Goal: Task Accomplishment & Management: Use online tool/utility

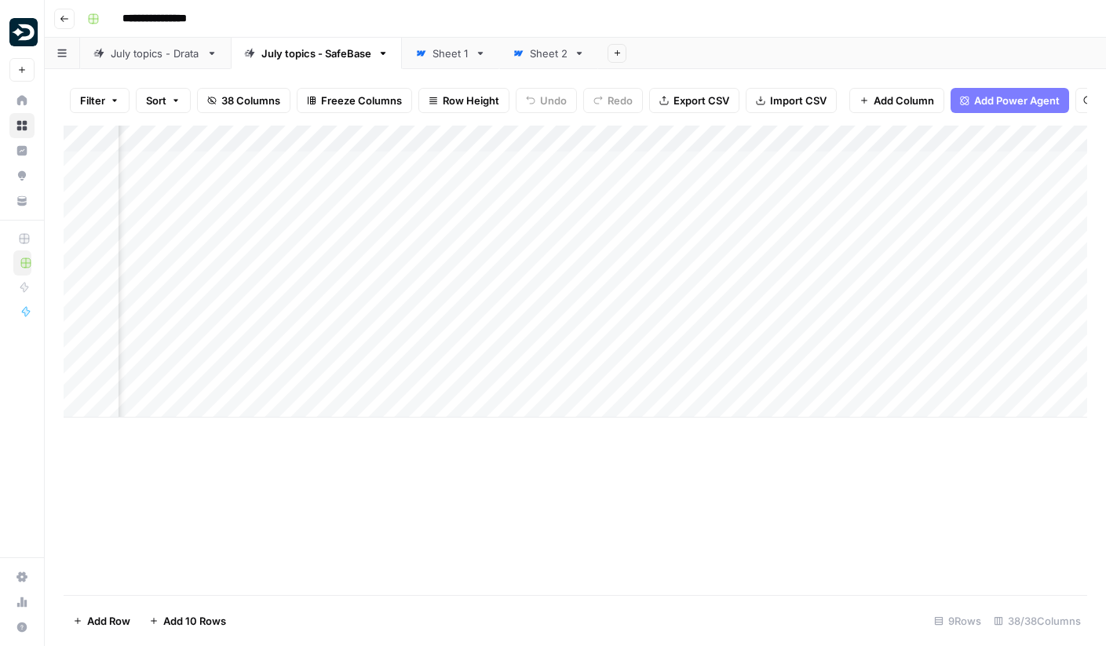
scroll to position [0, 3323]
click at [645, 326] on div "Add Column" at bounding box center [575, 272] width 1023 height 292
click at [527, 508] on div "Add Column" at bounding box center [575, 360] width 1023 height 469
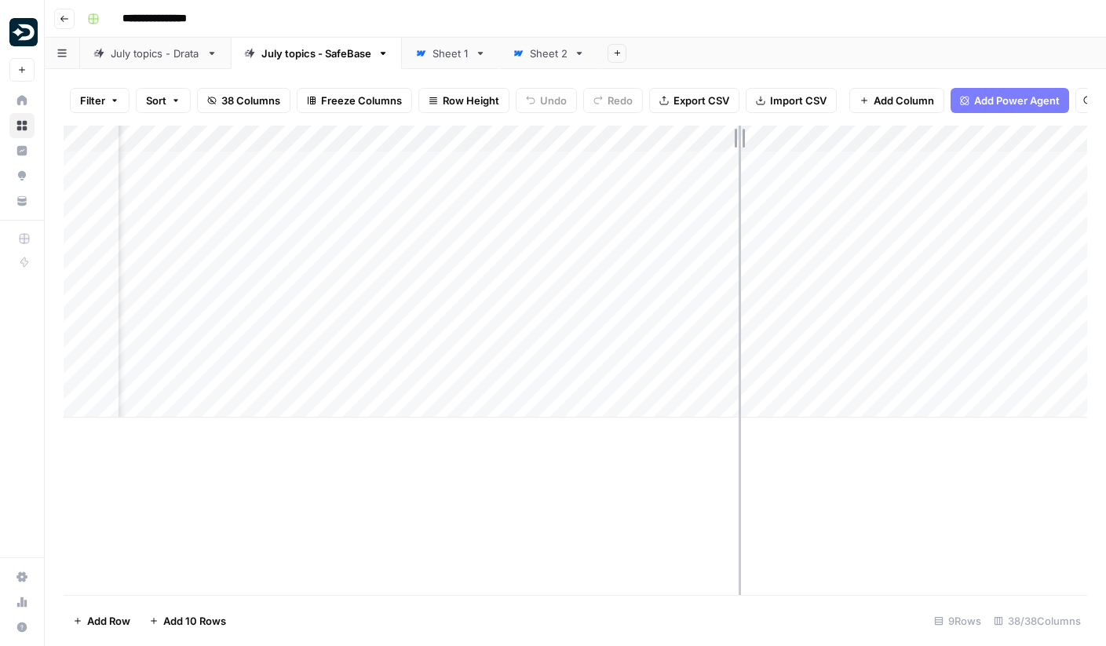
drag, startPoint x: 647, startPoint y: 141, endPoint x: 738, endPoint y: 142, distance: 91.0
click at [738, 142] on div "Add Column" at bounding box center [575, 272] width 1023 height 292
click at [741, 270] on div "Add Column" at bounding box center [575, 272] width 1023 height 292
click at [741, 243] on div "Add Column" at bounding box center [575, 272] width 1023 height 292
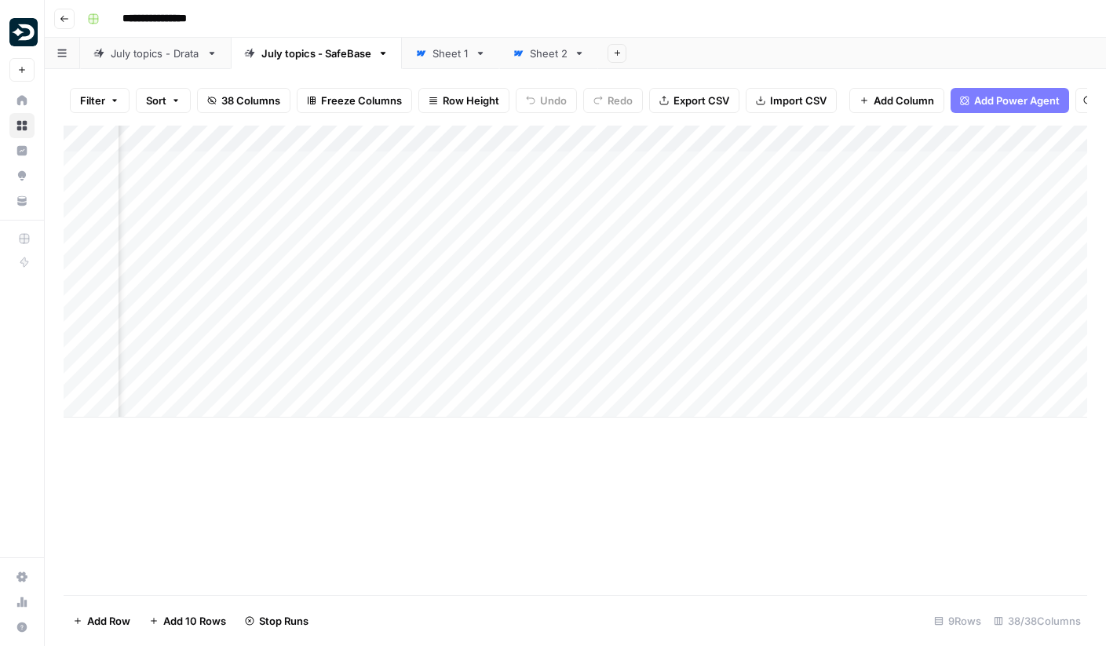
click at [739, 218] on div "Add Column" at bounding box center [575, 272] width 1023 height 292
click at [734, 294] on div "Add Column" at bounding box center [575, 272] width 1023 height 292
click at [805, 297] on div "Add Column" at bounding box center [575, 272] width 1023 height 292
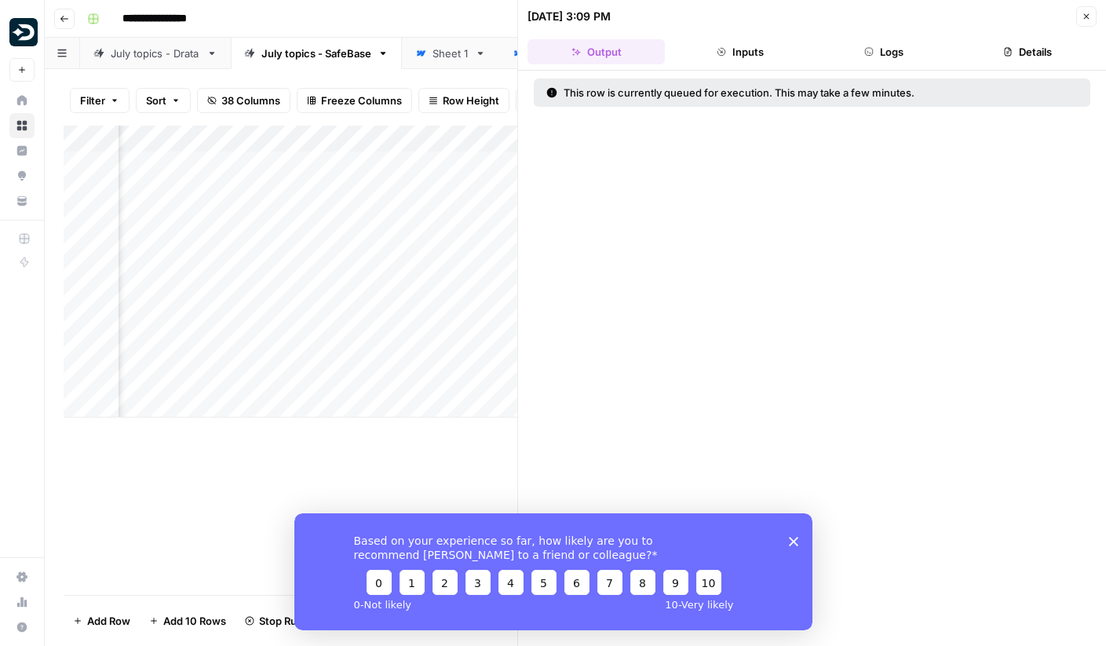
click at [1081, 15] on button "Close" at bounding box center [1086, 16] width 20 height 20
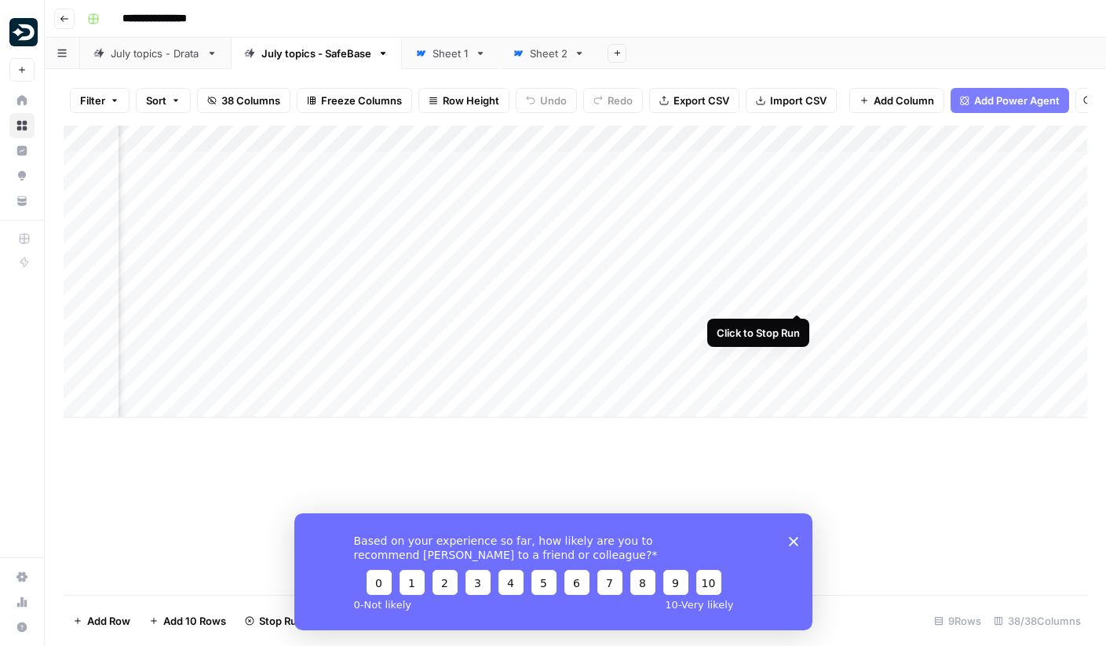
click at [797, 296] on div "Add Column" at bounding box center [575, 272] width 1023 height 292
click at [794, 538] on icon "Close survey" at bounding box center [792, 540] width 9 height 9
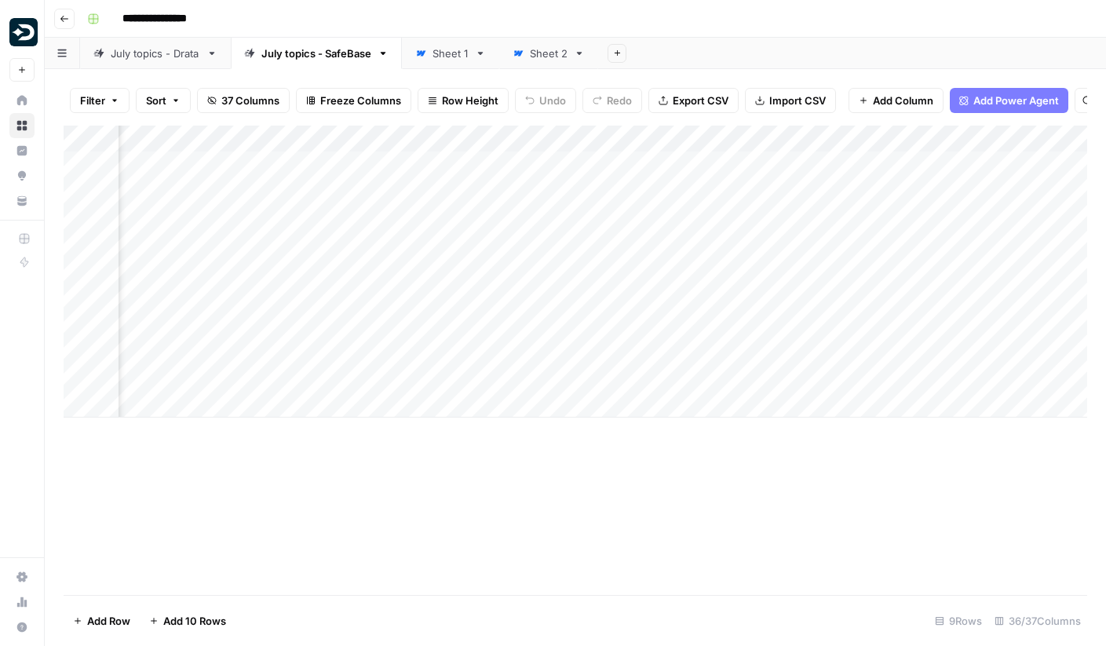
scroll to position [0, 3599]
click at [769, 323] on div "Add Column" at bounding box center [575, 272] width 1023 height 292
click at [629, 324] on div "Add Column" at bounding box center [575, 272] width 1023 height 292
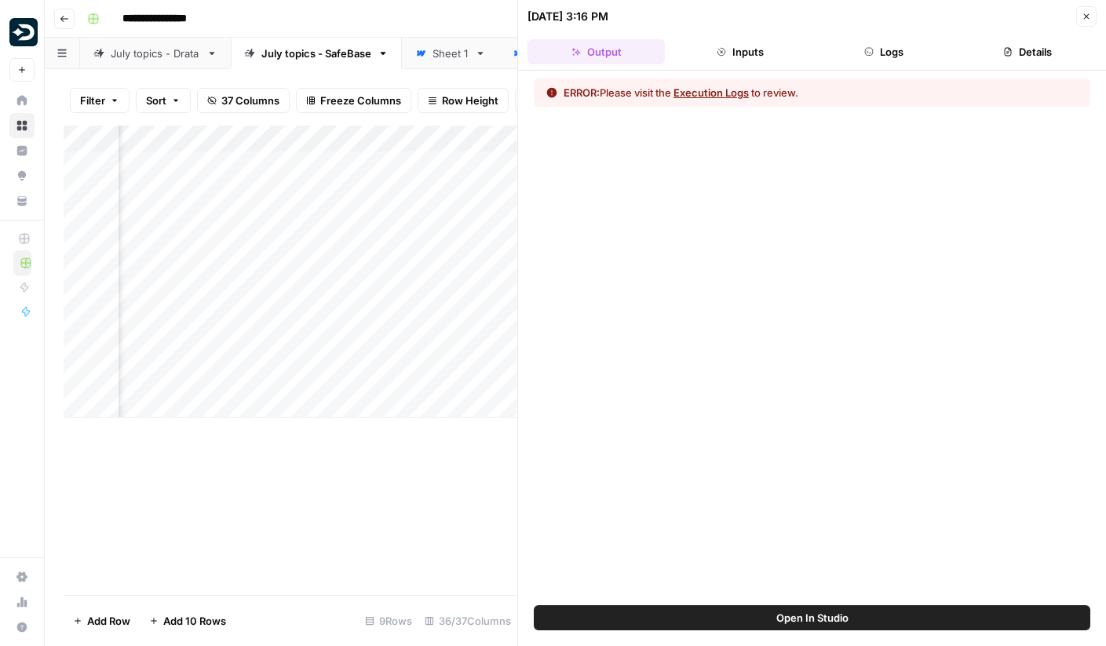
click at [732, 87] on button "Execution Logs" at bounding box center [710, 93] width 75 height 16
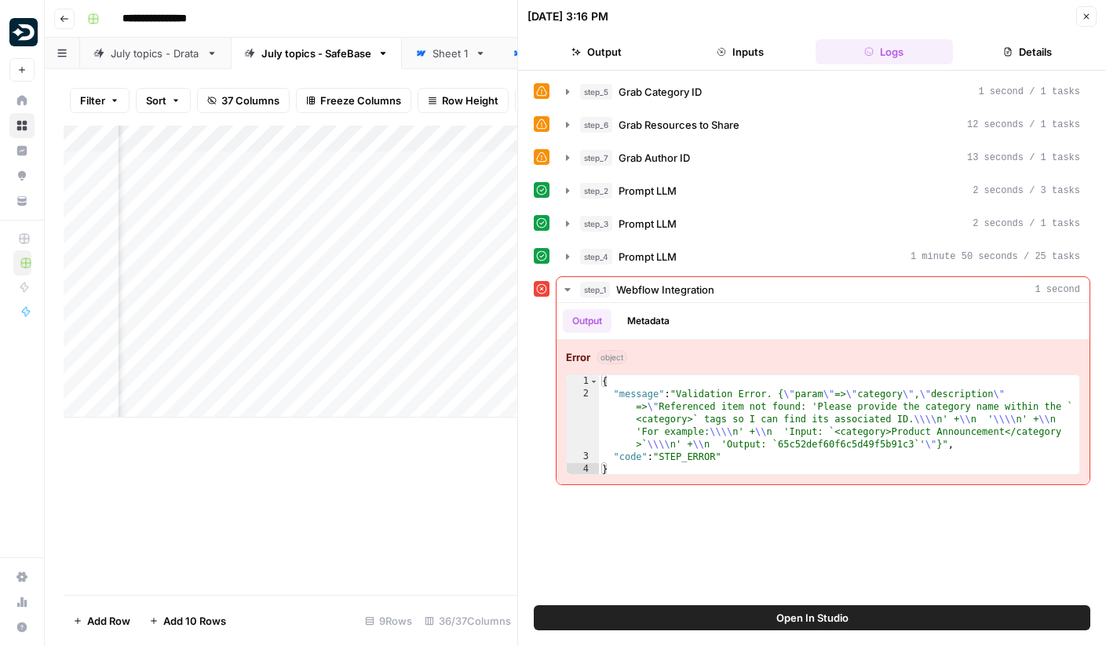
click at [822, 619] on span "Open In Studio" at bounding box center [812, 618] width 72 height 16
click at [1085, 12] on icon "button" at bounding box center [1085, 16] width 9 height 9
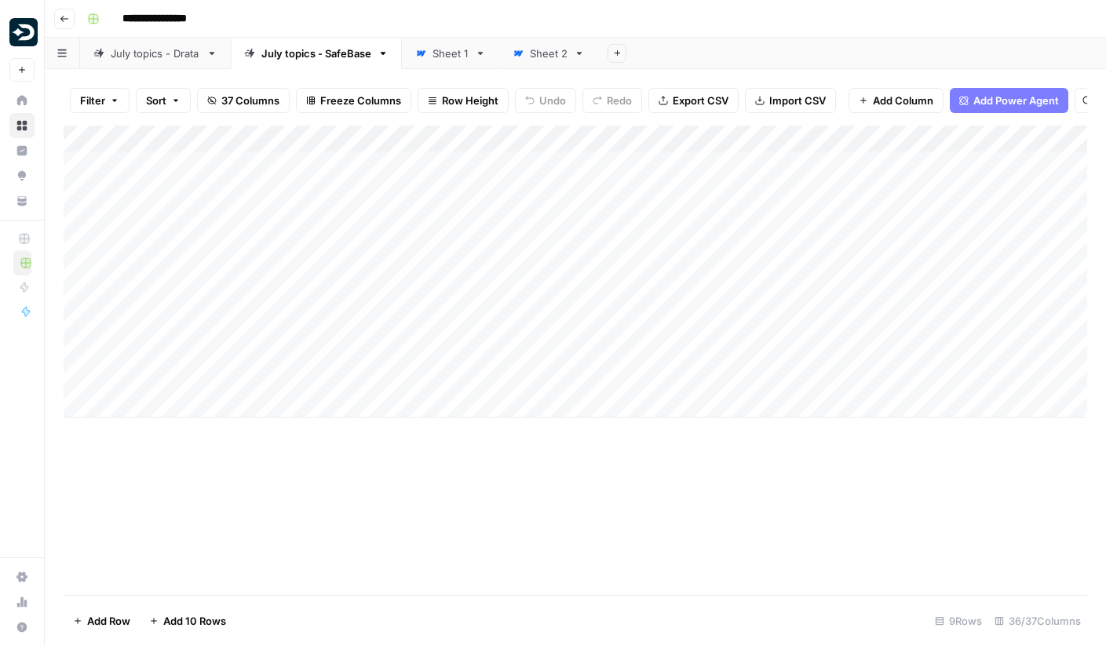
click at [826, 323] on div "Add Column" at bounding box center [575, 272] width 1023 height 292
click at [863, 200] on div "Add Column" at bounding box center [575, 272] width 1023 height 292
click at [863, 330] on div "Add Column" at bounding box center [575, 272] width 1023 height 292
click at [866, 319] on div "Add Column" at bounding box center [575, 272] width 1023 height 292
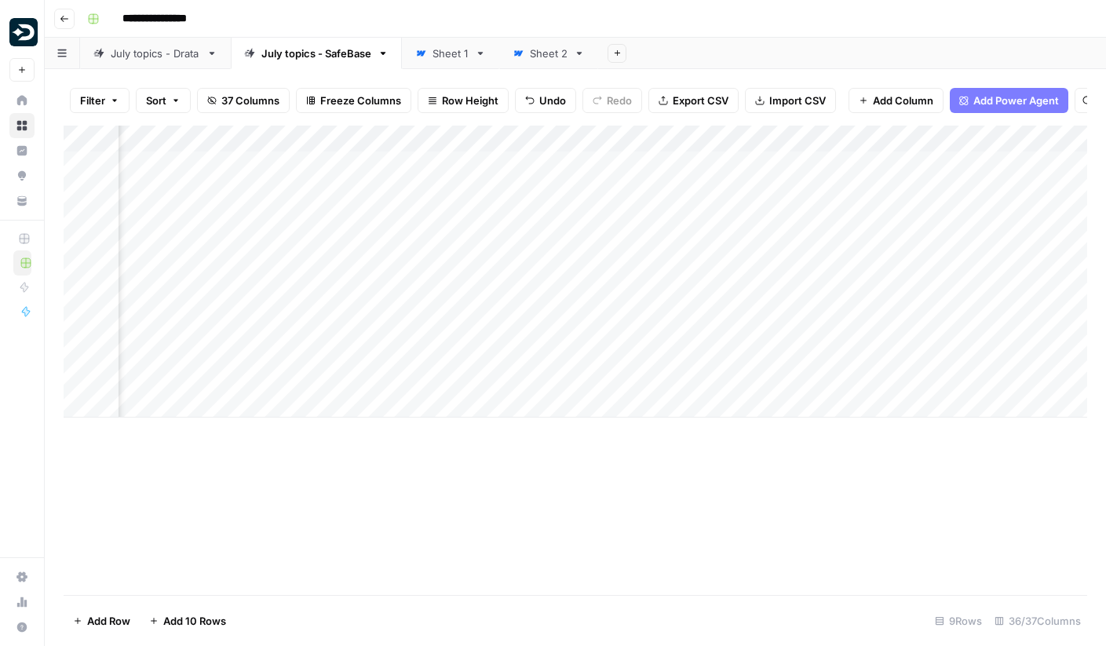
scroll to position [0, 135]
click at [633, 244] on div "Add Column" at bounding box center [575, 272] width 1023 height 292
click at [655, 254] on div "Add Column" at bounding box center [575, 272] width 1023 height 292
click at [609, 253] on div "Add Column" at bounding box center [575, 272] width 1023 height 292
click at [609, 253] on textarea "**********" at bounding box center [638, 246] width 251 height 22
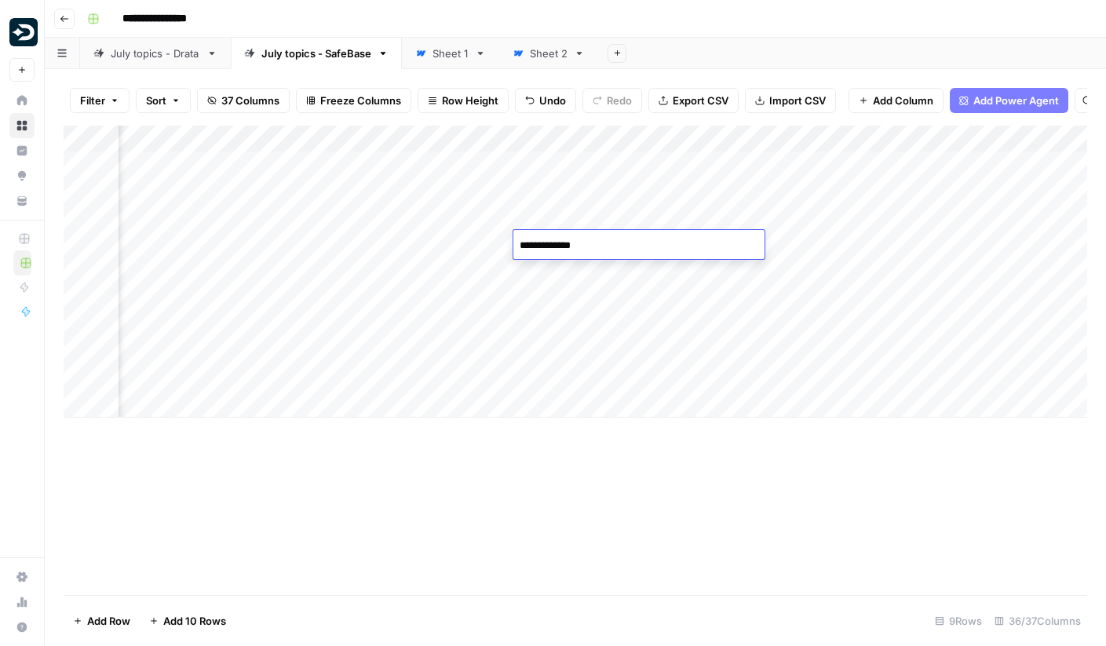
click at [609, 253] on textarea "**********" at bounding box center [638, 246] width 251 height 22
click at [609, 275] on div "Add Column" at bounding box center [575, 272] width 1023 height 292
click at [607, 289] on div "Add Column" at bounding box center [575, 272] width 1023 height 292
click at [749, 268] on div "Add Column" at bounding box center [575, 272] width 1023 height 292
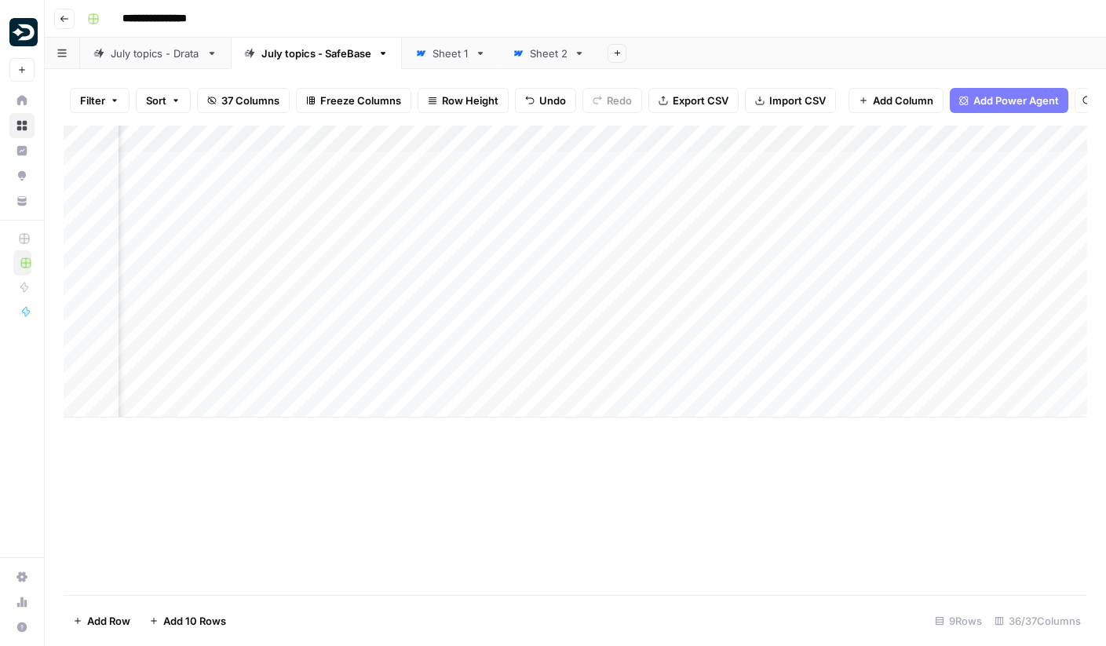
click at [730, 326] on div "Add Column" at bounding box center [575, 272] width 1023 height 292
click at [766, 321] on div "Add Column" at bounding box center [575, 272] width 1023 height 292
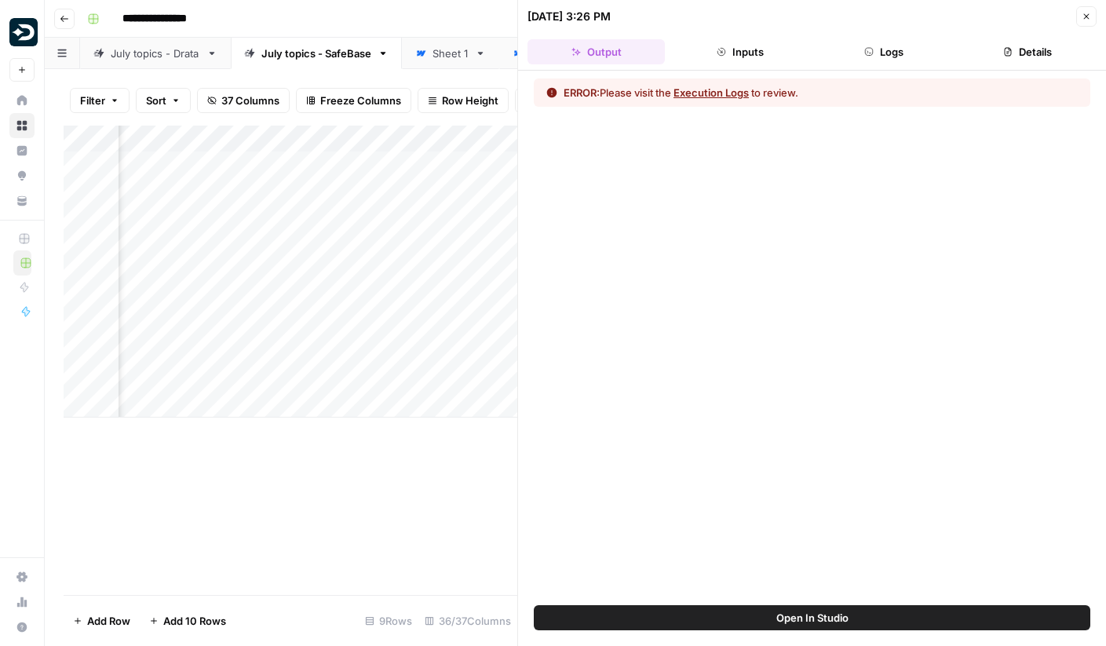
click at [708, 94] on button "Execution Logs" at bounding box center [710, 93] width 75 height 16
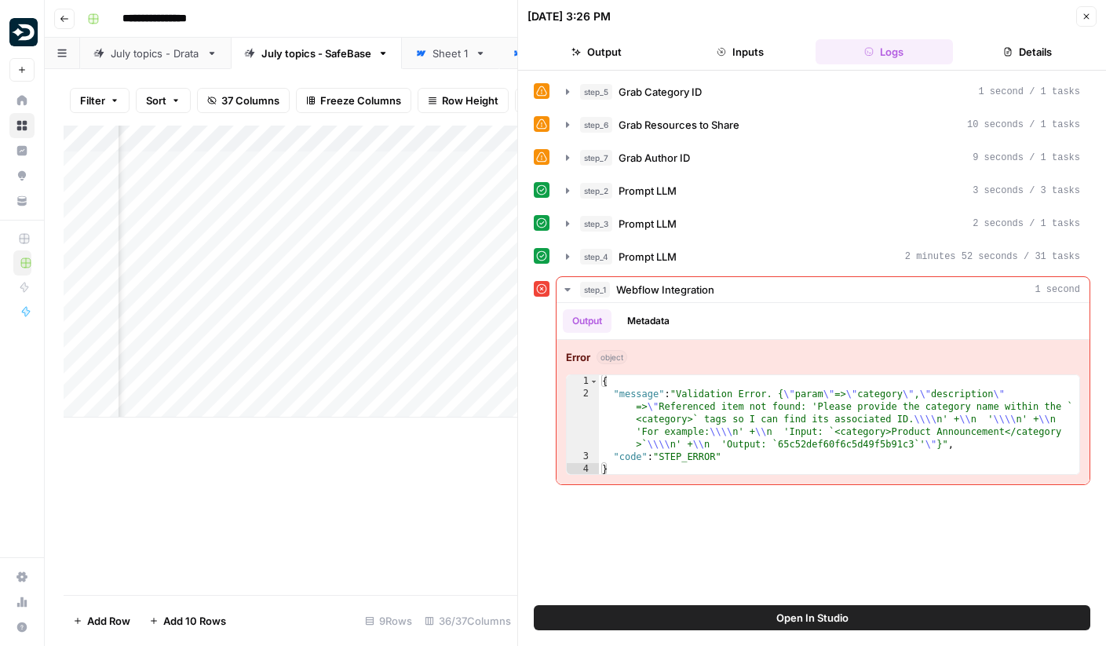
scroll to position [0, 414]
click at [336, 322] on div "Add Column" at bounding box center [291, 272] width 454 height 292
click at [374, 335] on div "Add Column" at bounding box center [291, 272] width 454 height 292
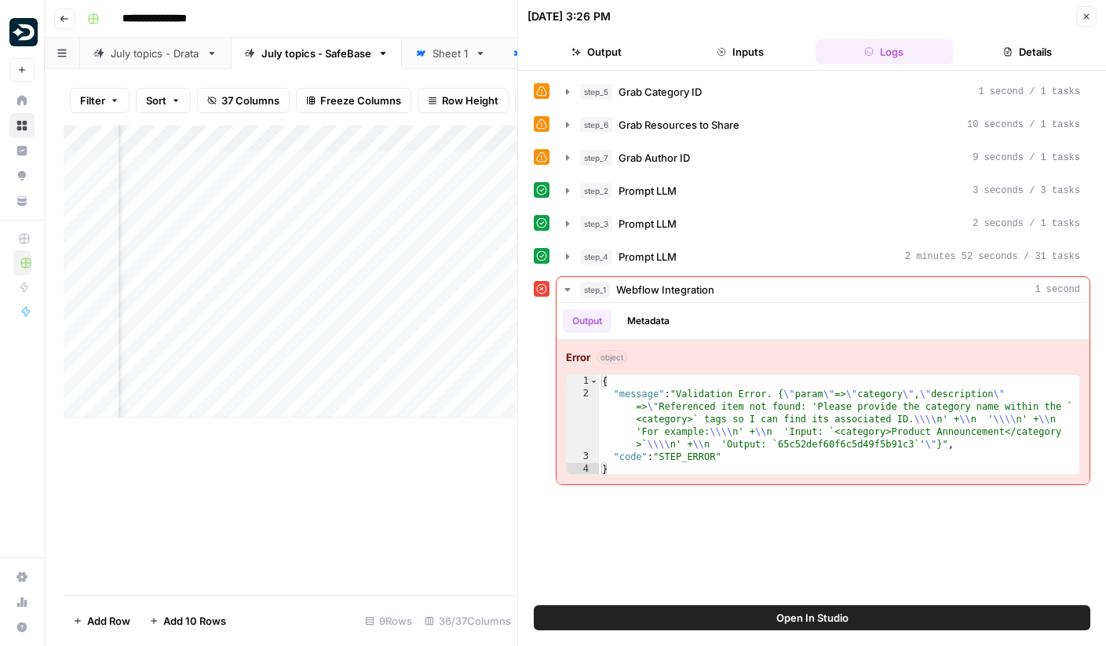
click at [336, 322] on div "Add Column" at bounding box center [291, 272] width 454 height 292
click at [336, 322] on textarea "**********" at bounding box center [360, 326] width 251 height 22
click at [352, 435] on div "Add Column" at bounding box center [291, 360] width 454 height 469
click at [328, 323] on div "Add Column" at bounding box center [291, 272] width 454 height 292
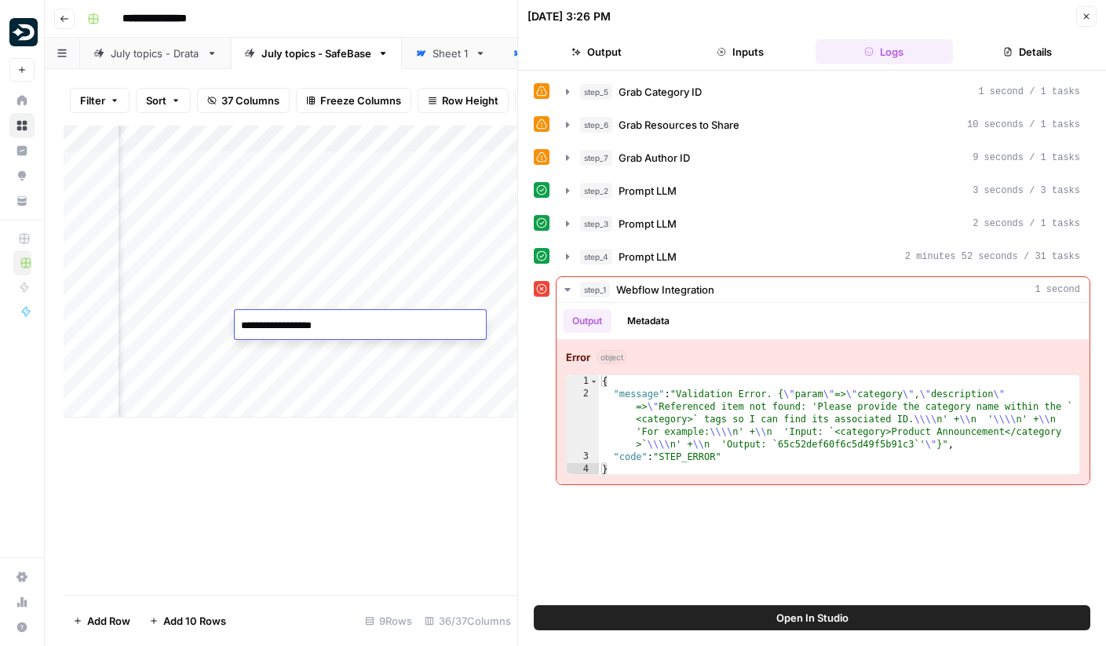
click at [328, 323] on textarea "**********" at bounding box center [360, 326] width 251 height 22
type textarea "**********"
click at [1090, 17] on icon "button" at bounding box center [1085, 16] width 9 height 9
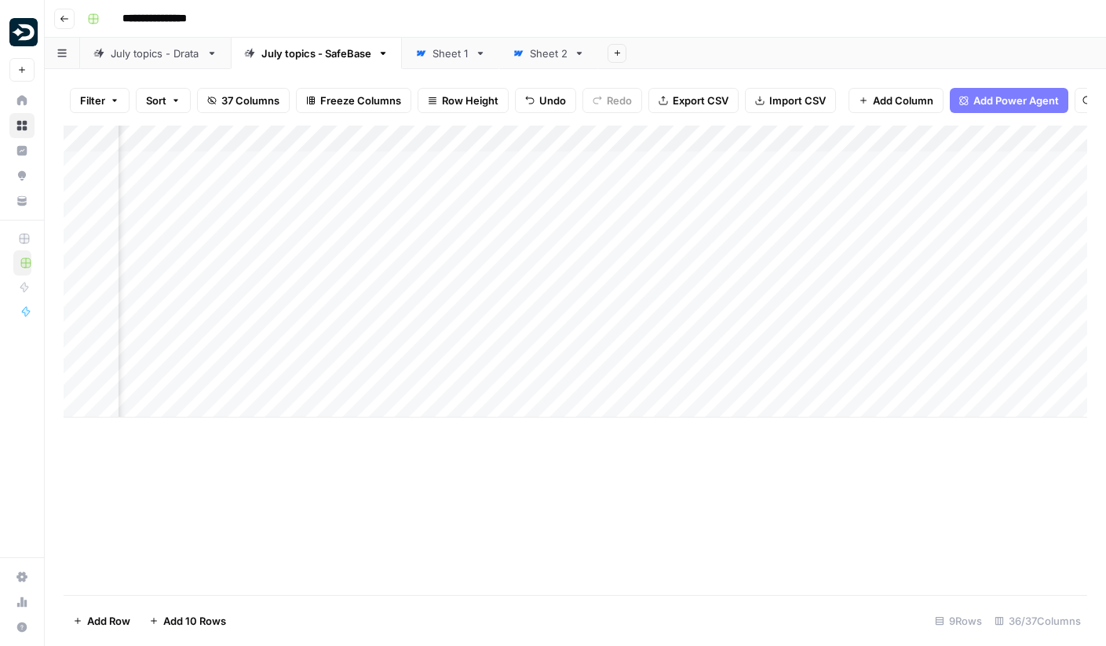
scroll to position [0, 3910]
click at [522, 319] on div "Add Column" at bounding box center [575, 272] width 1023 height 292
click at [801, 275] on div "Add Column" at bounding box center [575, 272] width 1023 height 292
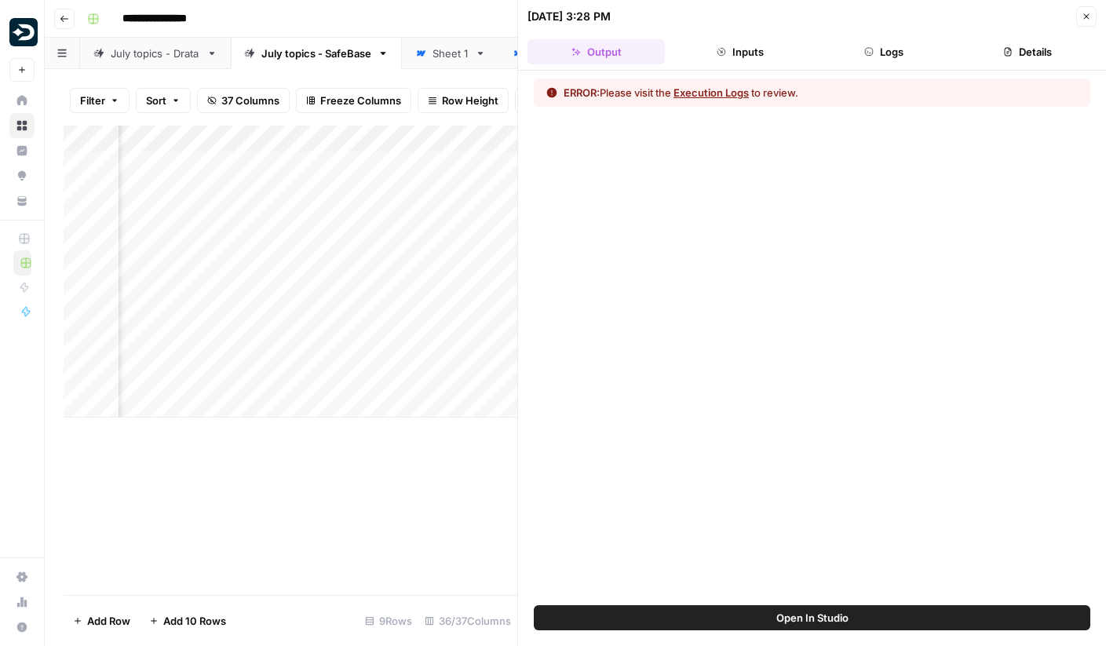
scroll to position [0, 3771]
click at [1085, 21] on button "Close" at bounding box center [1086, 16] width 20 height 20
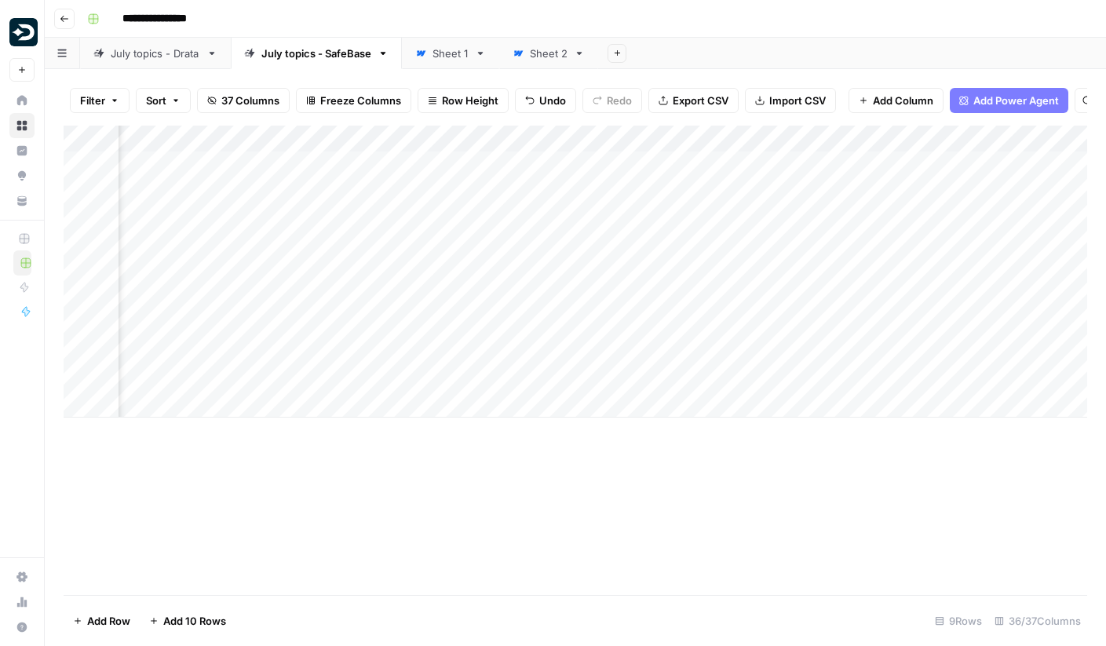
click at [210, 277] on div "Add Column" at bounding box center [575, 272] width 1023 height 292
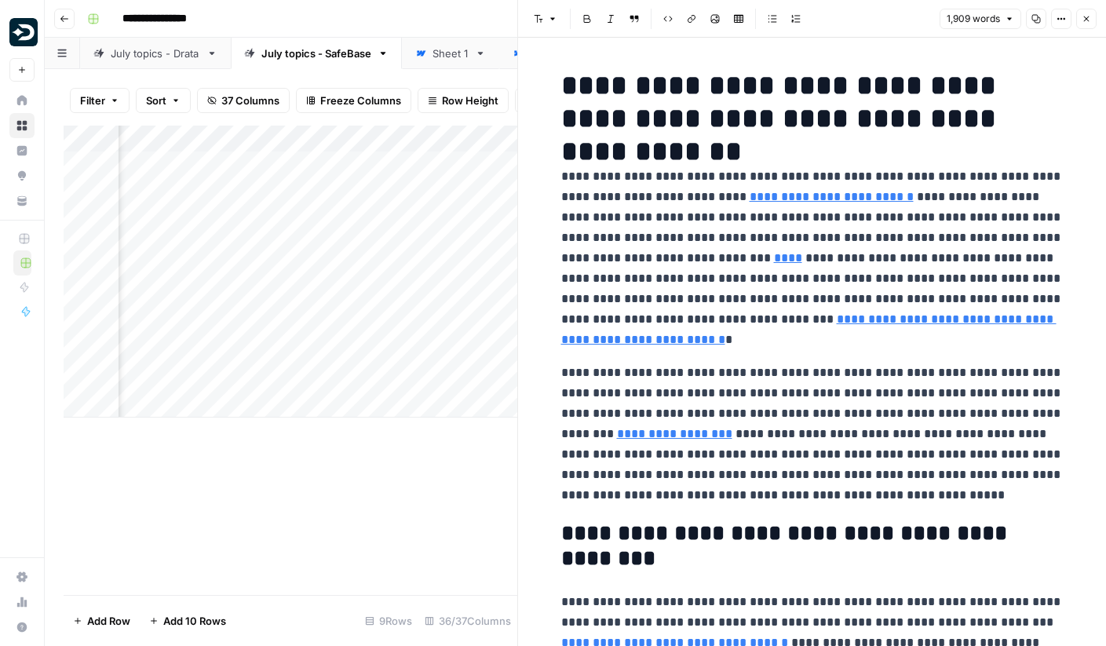
click at [1088, 16] on icon "button" at bounding box center [1086, 18] width 5 height 5
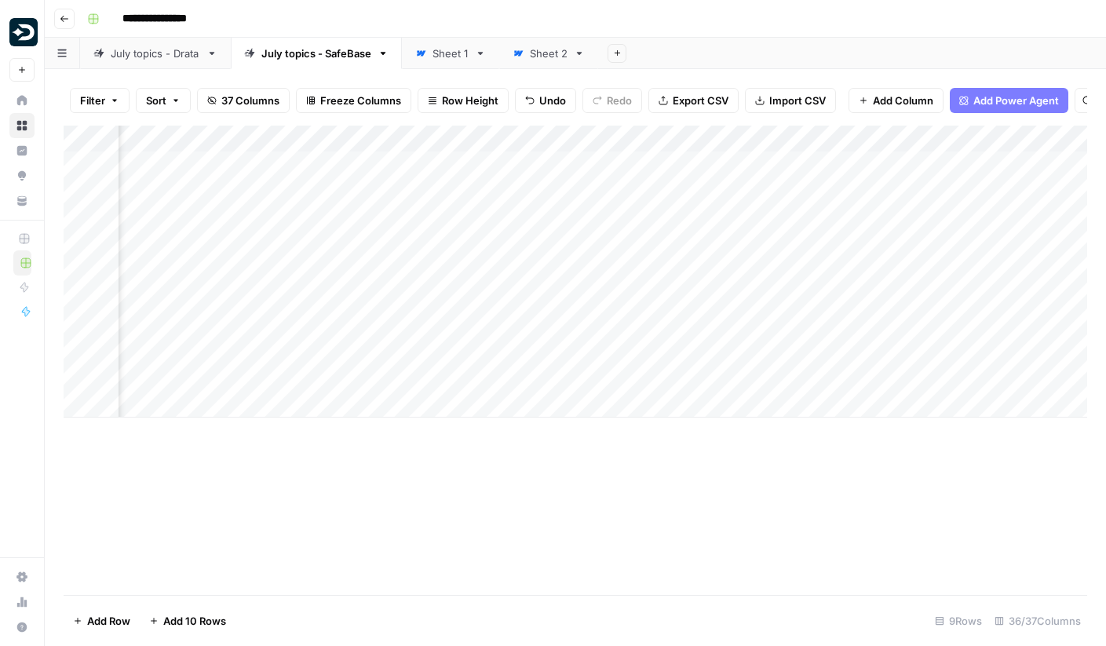
scroll to position [0, 417]
click at [319, 268] on div "Add Column" at bounding box center [575, 272] width 1023 height 292
click at [314, 273] on div "Add Column" at bounding box center [575, 272] width 1023 height 292
click at [315, 270] on div "Add Column" at bounding box center [575, 272] width 1023 height 292
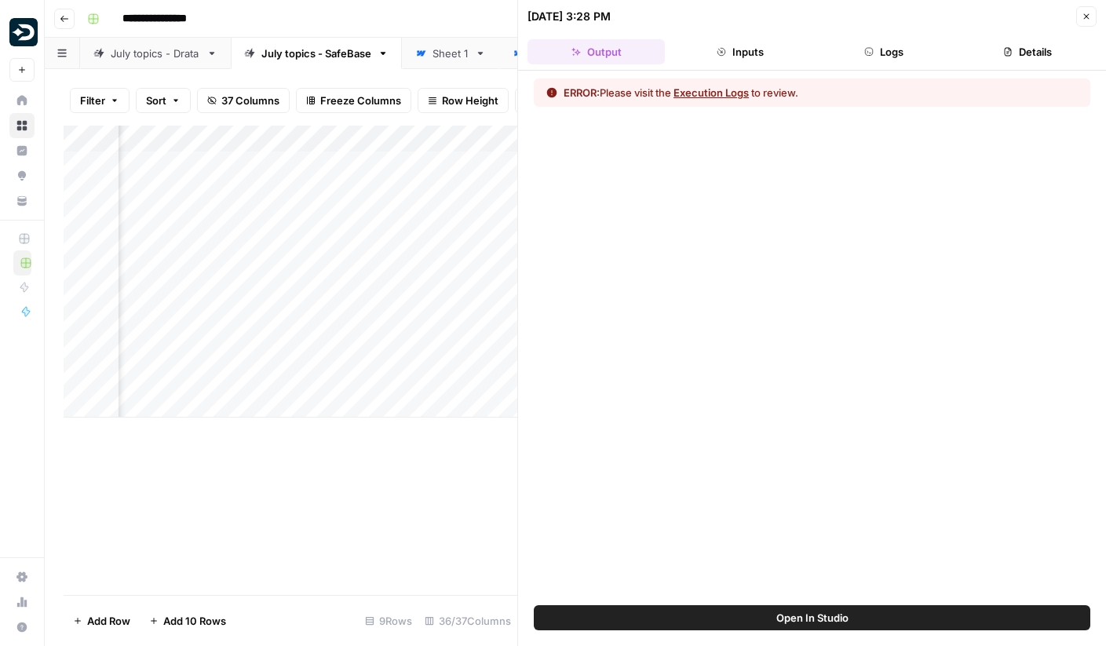
click at [749, 93] on button "Execution Logs" at bounding box center [710, 93] width 75 height 16
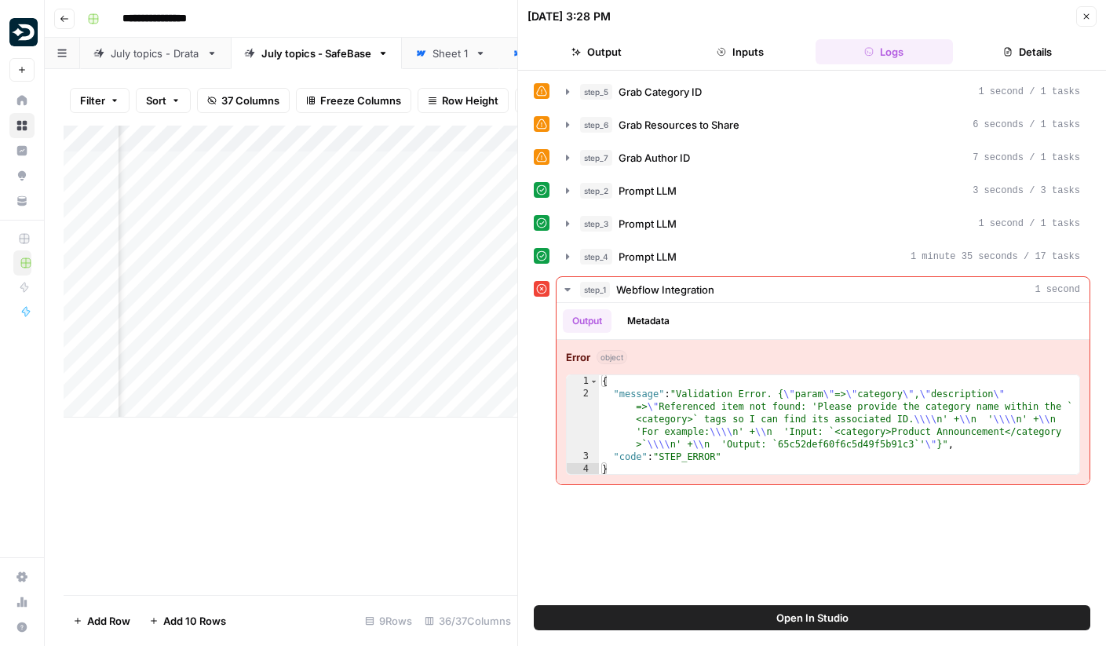
click at [1081, 14] on button "Close" at bounding box center [1086, 16] width 20 height 20
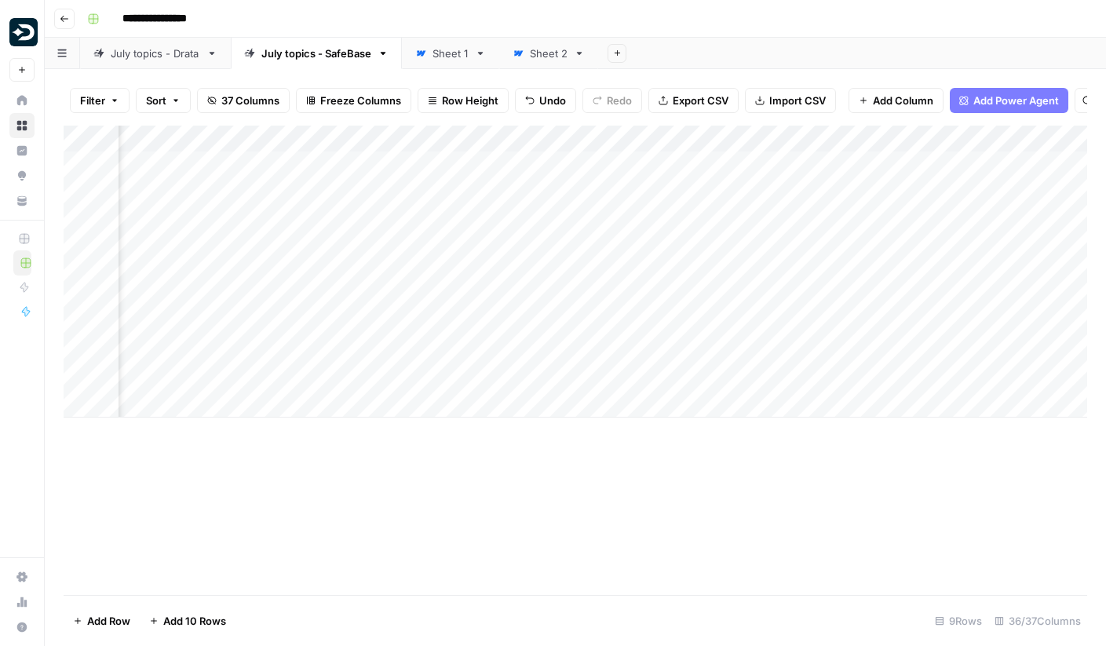
click at [312, 271] on div "Add Column" at bounding box center [575, 272] width 1023 height 292
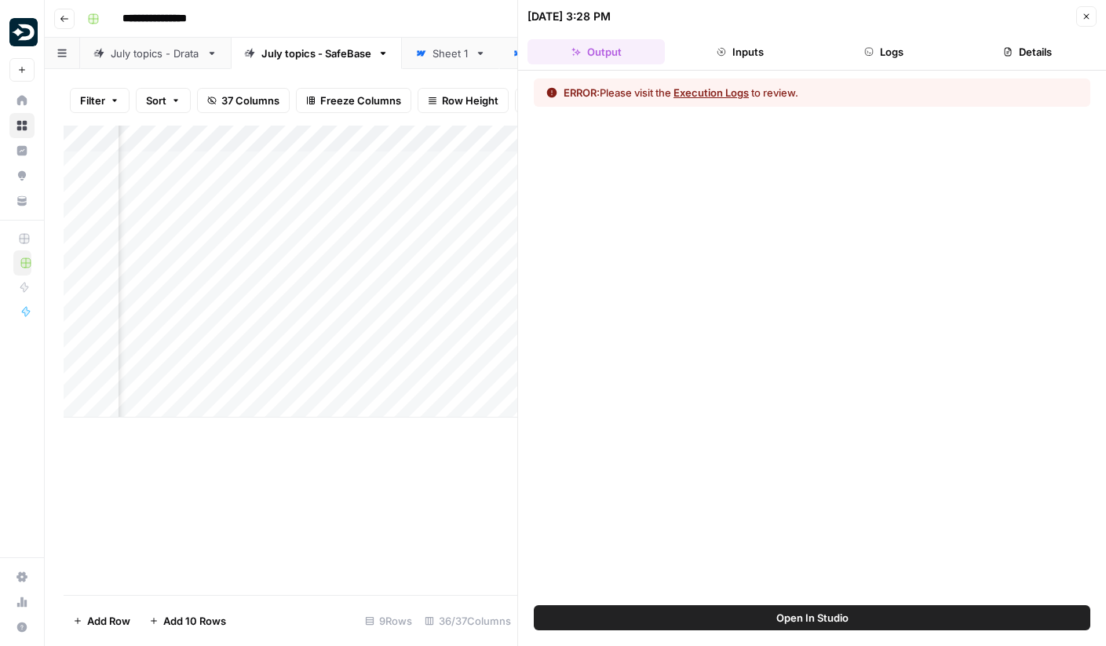
click at [723, 93] on button "Execution Logs" at bounding box center [710, 93] width 75 height 16
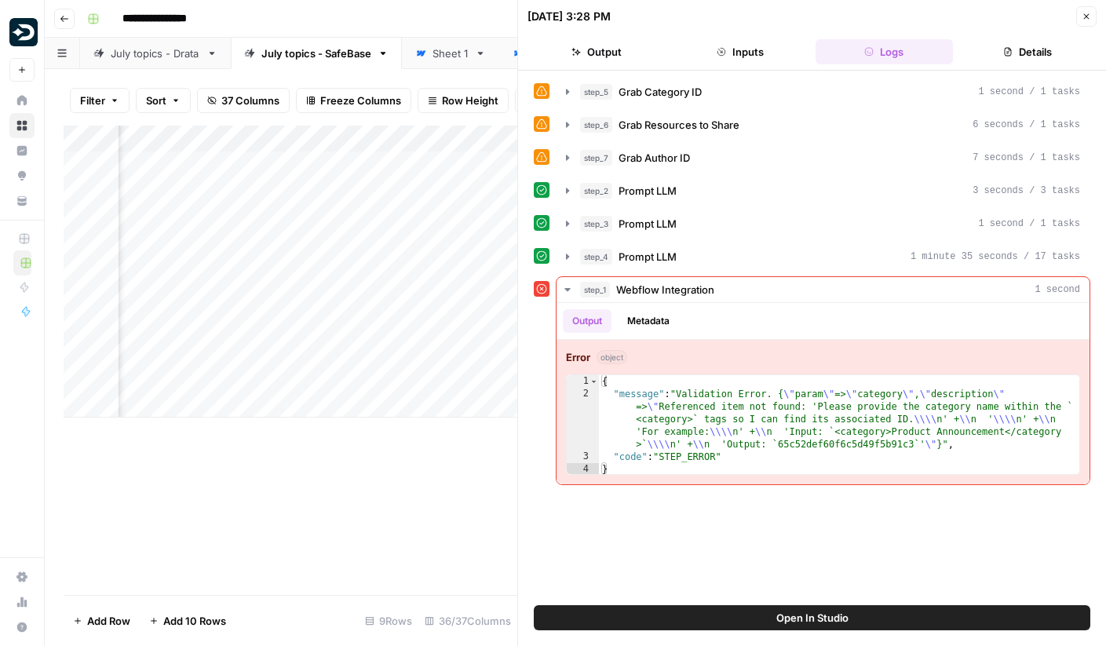
click at [1088, 20] on icon "button" at bounding box center [1085, 16] width 9 height 9
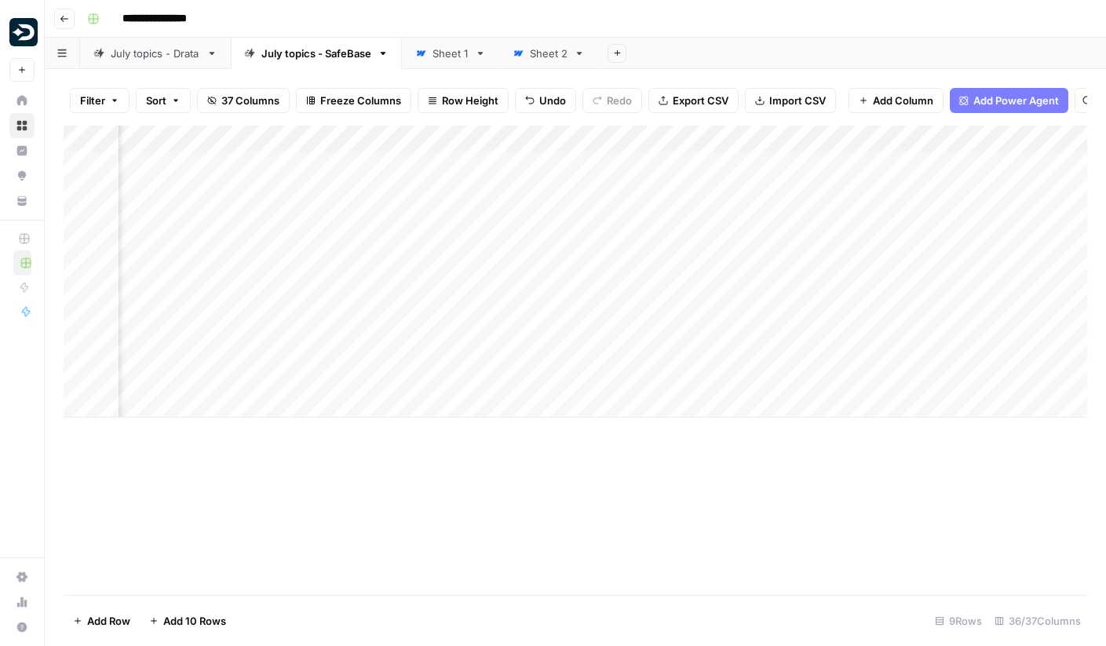
scroll to position [0, 3972]
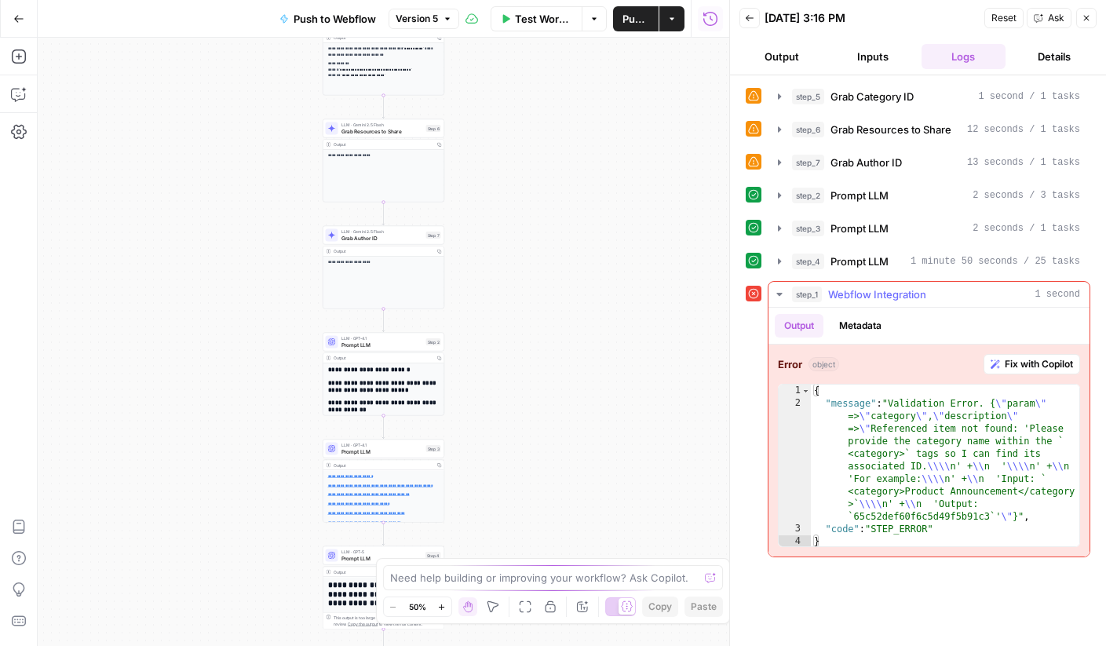
click at [1055, 367] on span "Fix with Copilot" at bounding box center [1038, 364] width 68 height 14
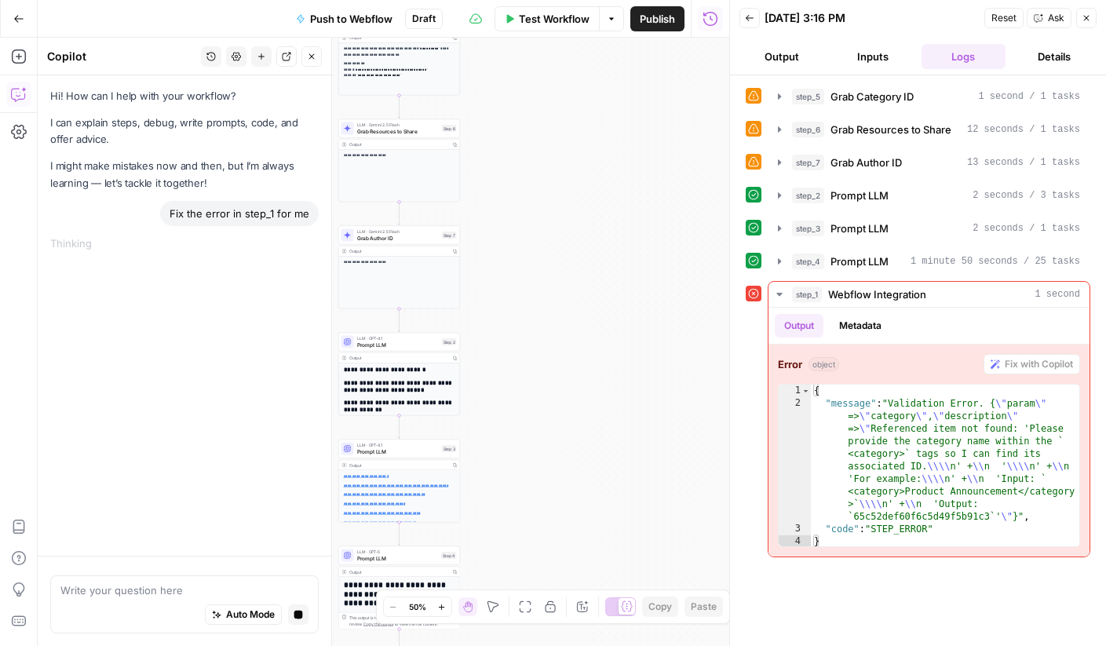
click at [750, 292] on icon at bounding box center [753, 293] width 11 height 11
click at [213, 303] on div "Hi! How can I help with your workflow? I can explain steps, debug, write prompt…" at bounding box center [184, 315] width 293 height 480
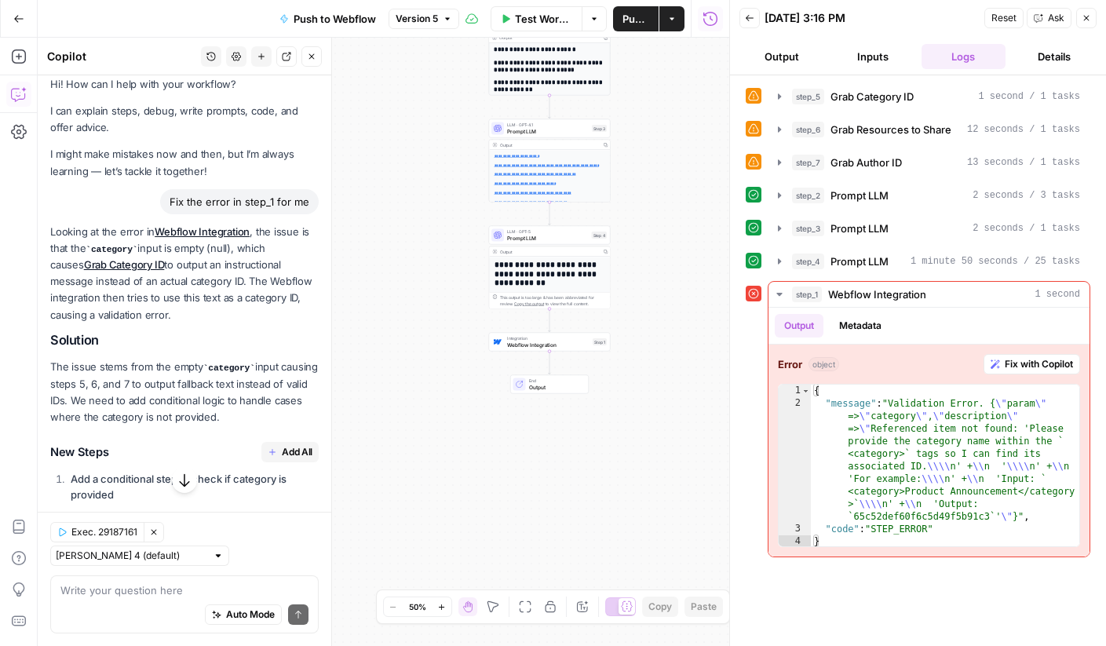
scroll to position [19, 0]
